Goal: Check status: Check status

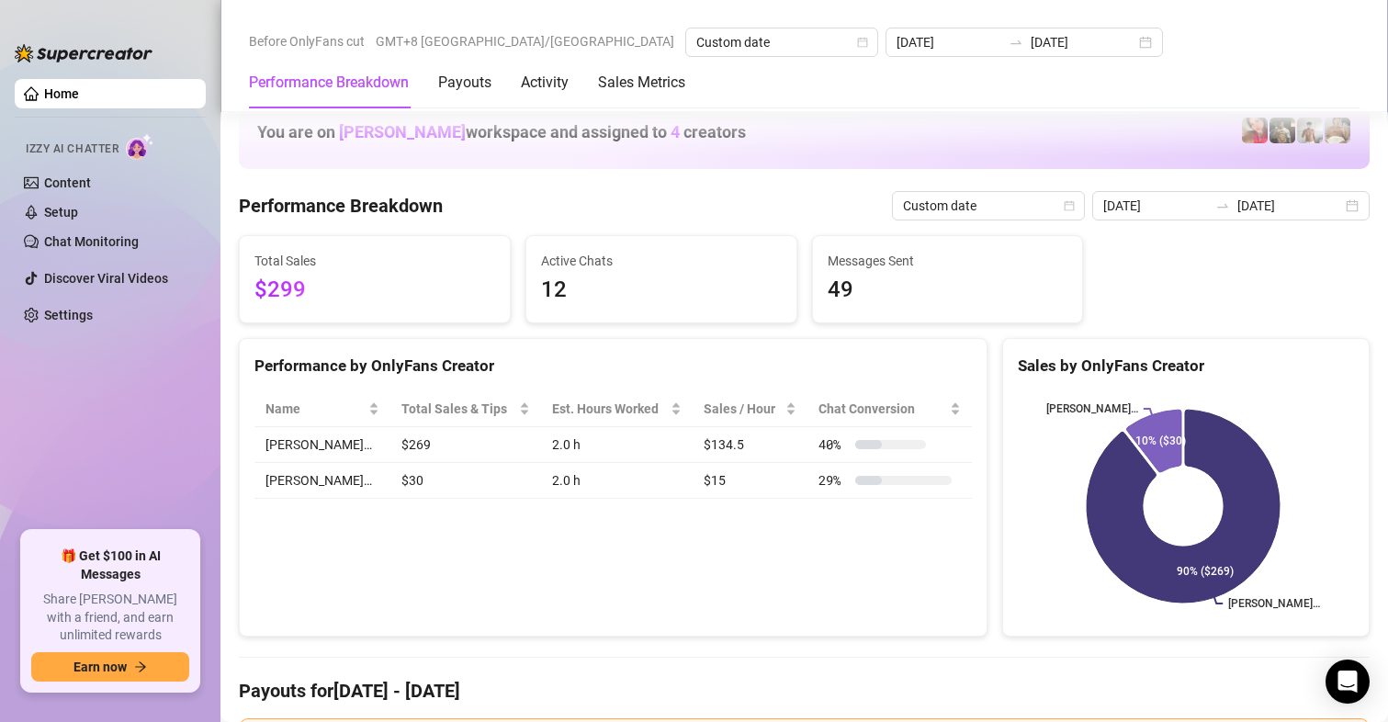
scroll to position [2477, 0]
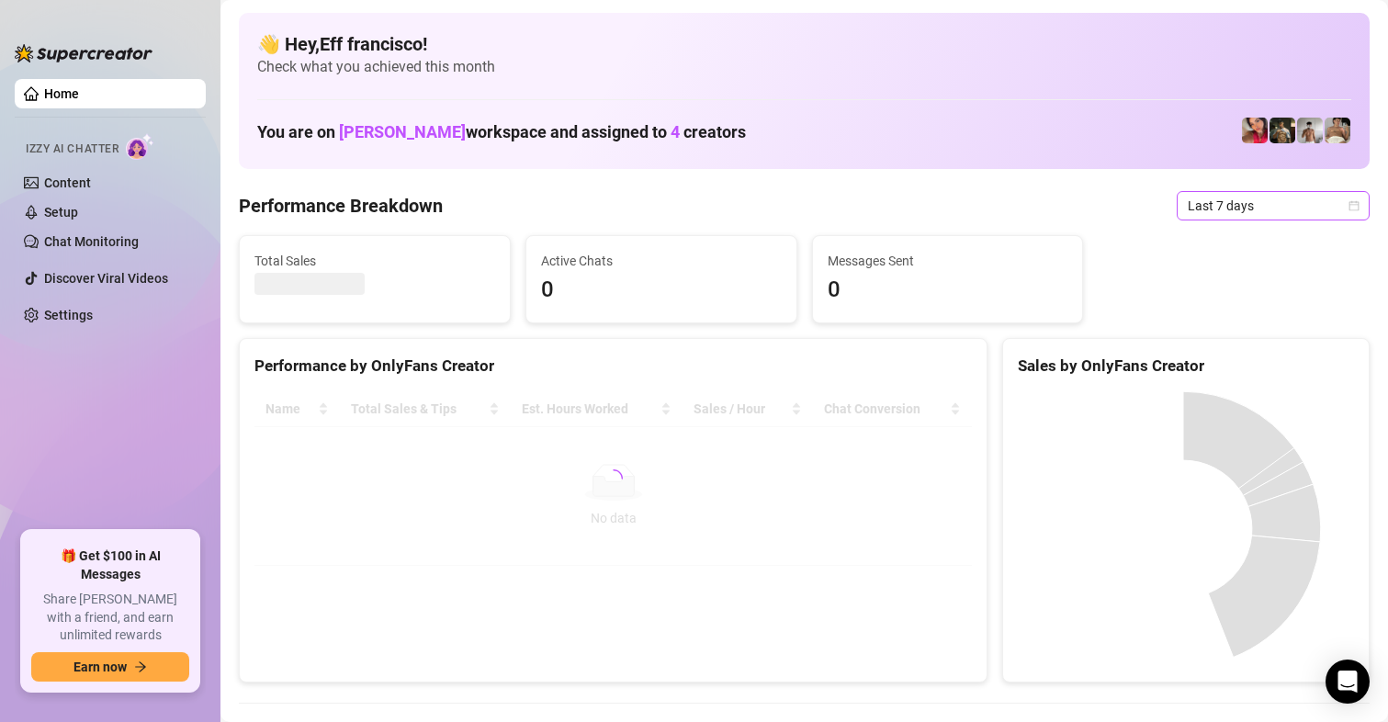
click at [1198, 204] on span "Last 7 days" at bounding box center [1272, 206] width 171 height 28
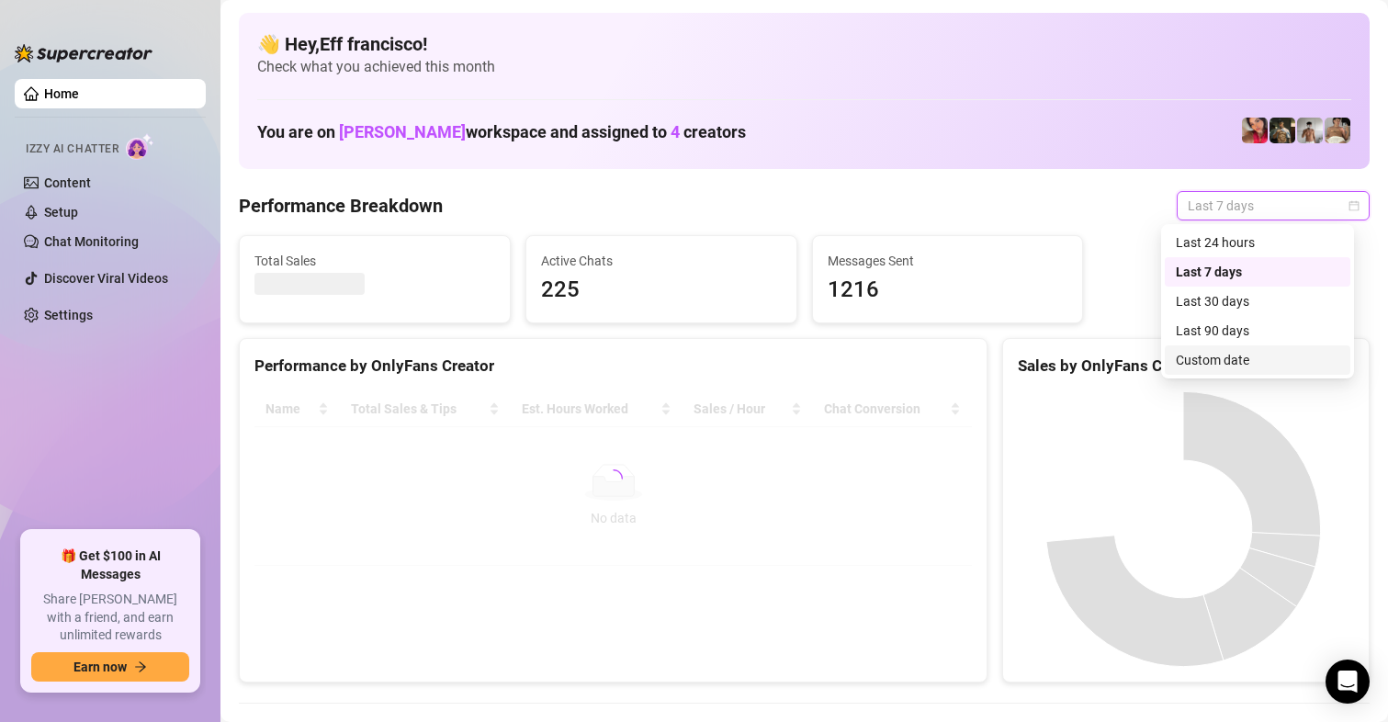
click at [1205, 359] on div "Custom date" at bounding box center [1257, 360] width 163 height 20
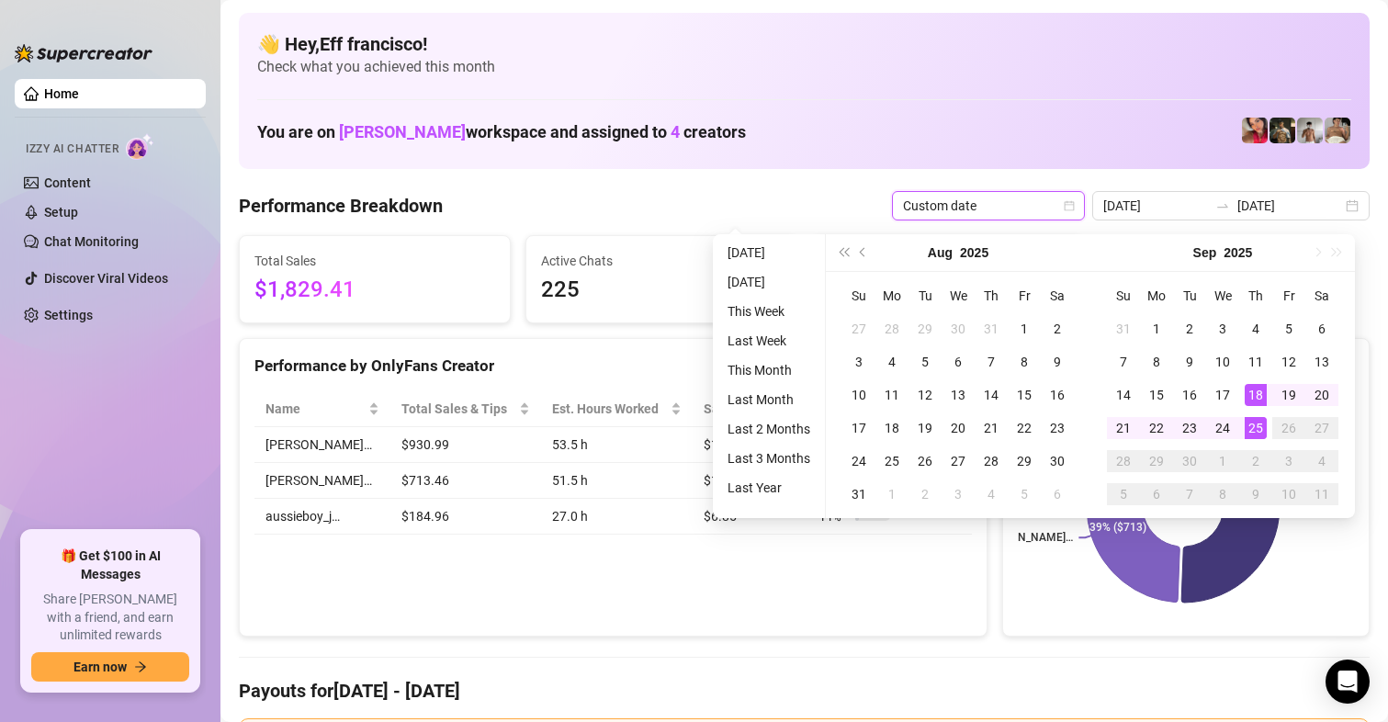
type input "[DATE]"
click at [1256, 430] on div "25" at bounding box center [1255, 428] width 22 height 22
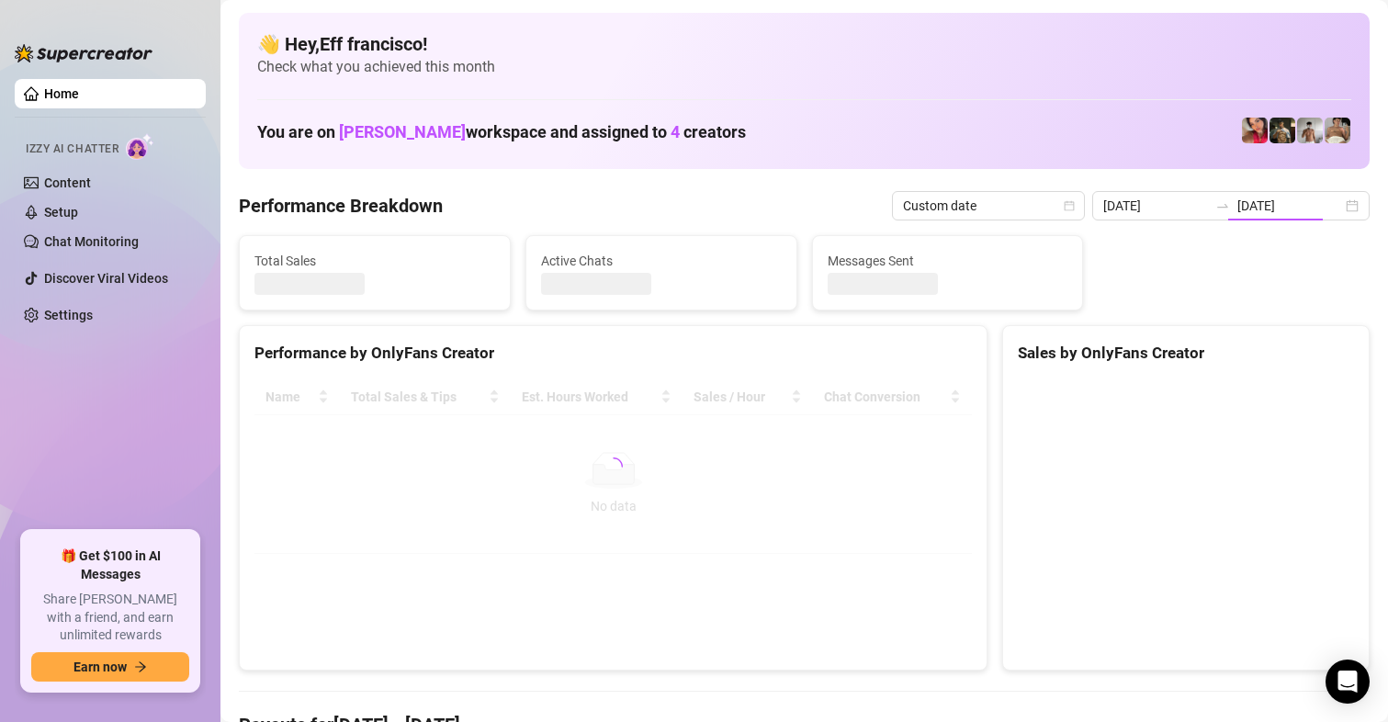
type input "[DATE]"
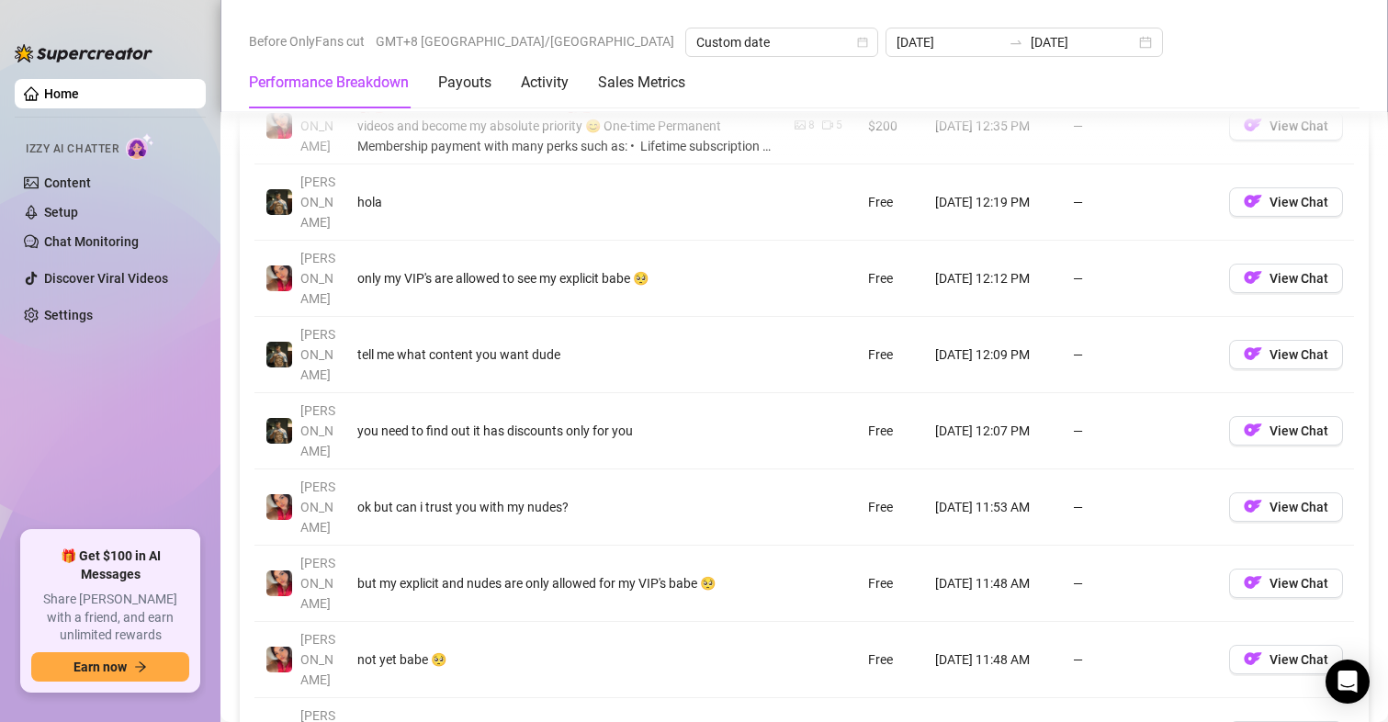
scroll to position [2296, 0]
